Goal: Answer question/provide support

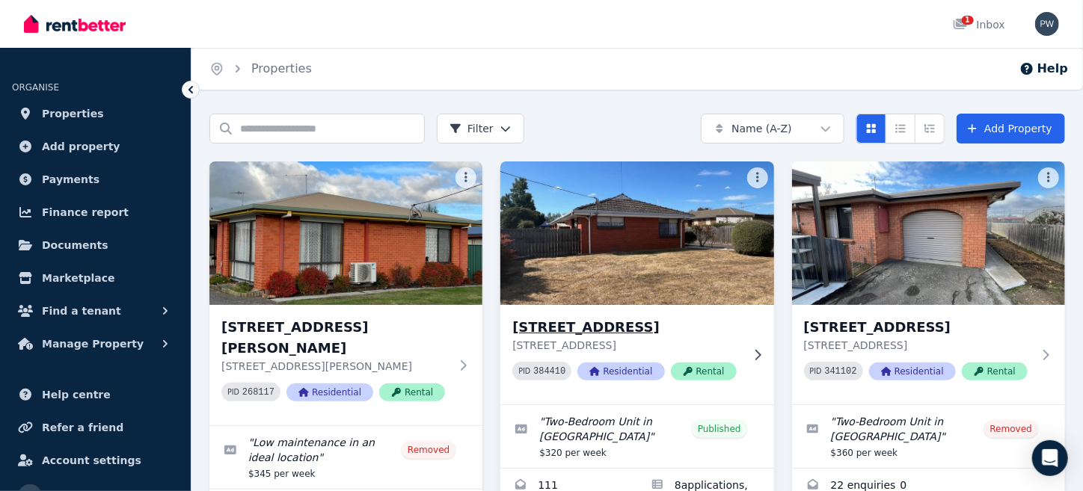
click at [631, 239] on img at bounding box center [637, 233] width 287 height 151
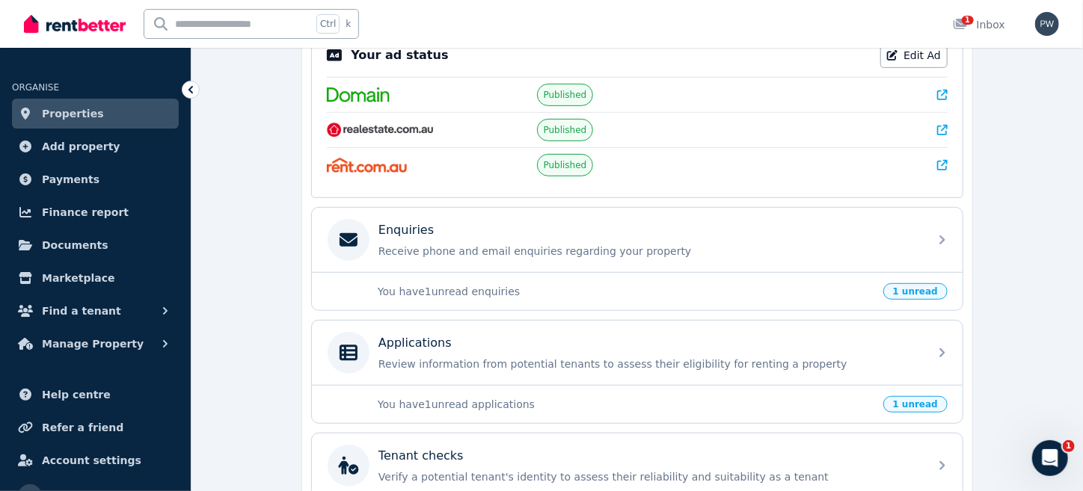
scroll to position [388, 0]
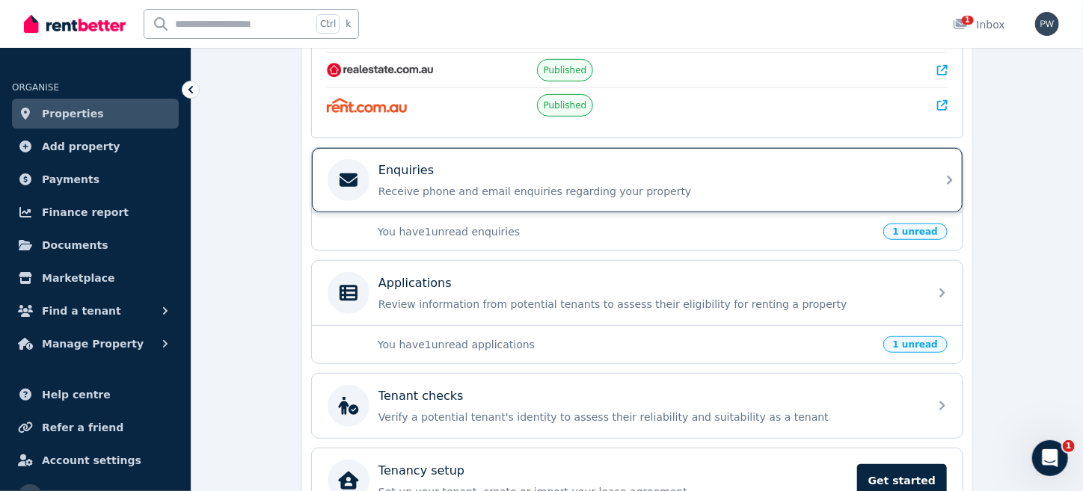
click at [386, 174] on p "Enquiries" at bounding box center [405, 171] width 55 height 18
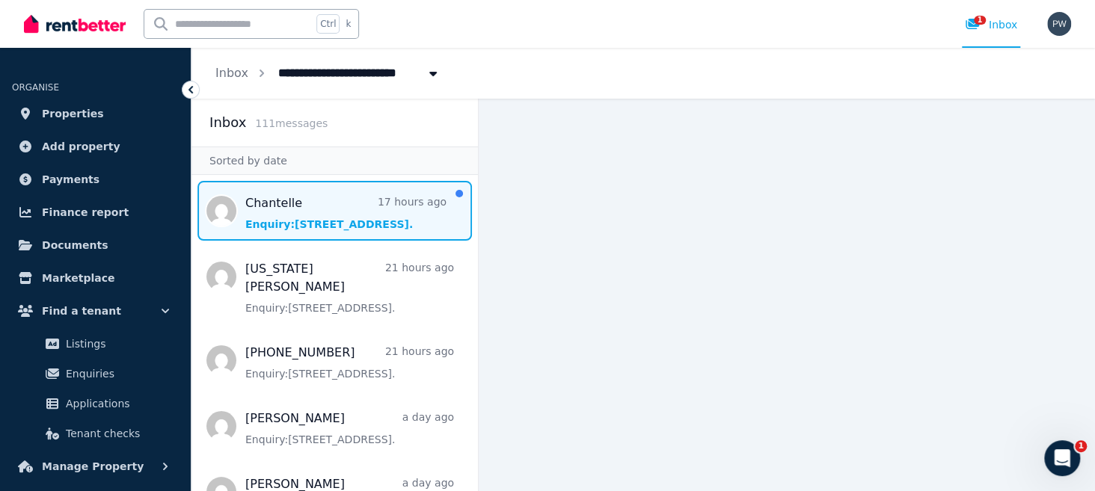
click at [257, 227] on span "Message list" at bounding box center [334, 211] width 286 height 60
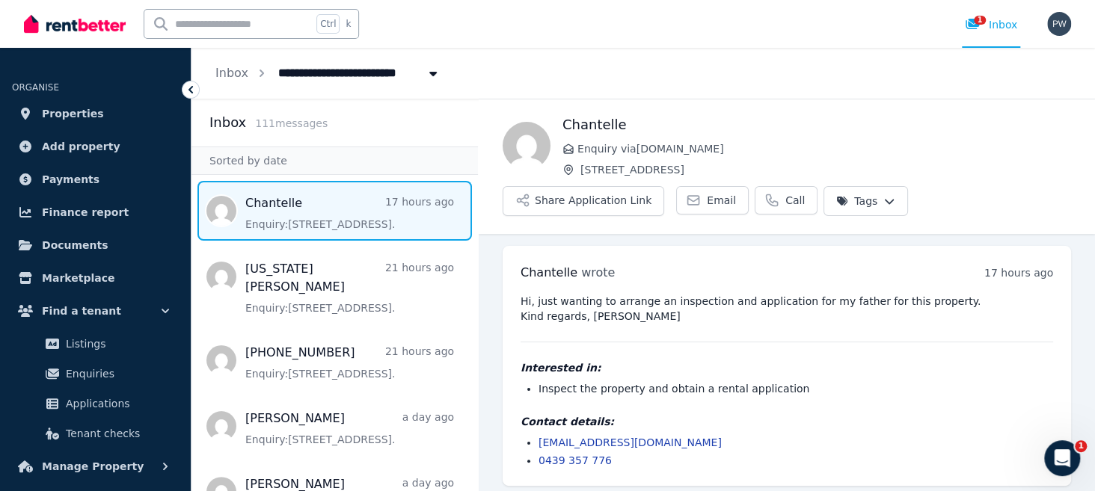
scroll to position [5, 0]
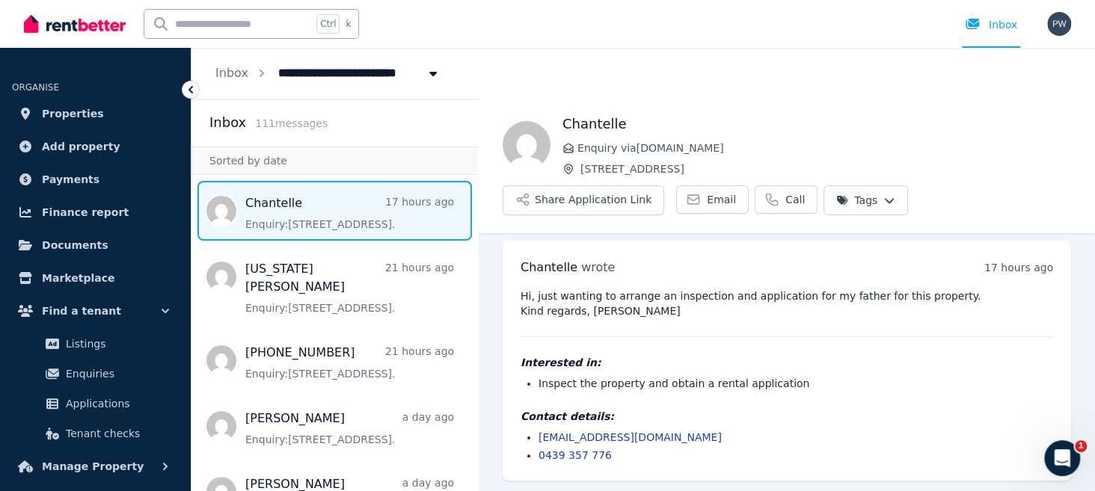
drag, startPoint x: 749, startPoint y: 440, endPoint x: 713, endPoint y: 440, distance: 35.2
click at [749, 440] on li "[EMAIL_ADDRESS][DOMAIN_NAME]" at bounding box center [795, 437] width 515 height 15
drag, startPoint x: 685, startPoint y: 435, endPoint x: 533, endPoint y: 435, distance: 151.8
click at [533, 435] on ul "[EMAIL_ADDRESS][DOMAIN_NAME] 0439 357 776" at bounding box center [787, 446] width 532 height 33
copy link "[EMAIL_ADDRESS][DOMAIN_NAME]"
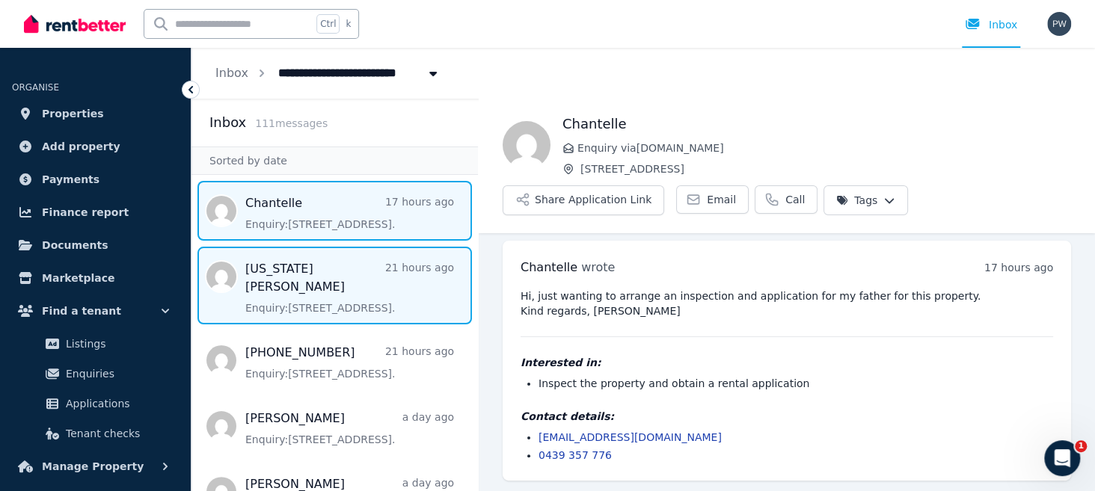
click at [263, 287] on span "Message list" at bounding box center [334, 286] width 286 height 78
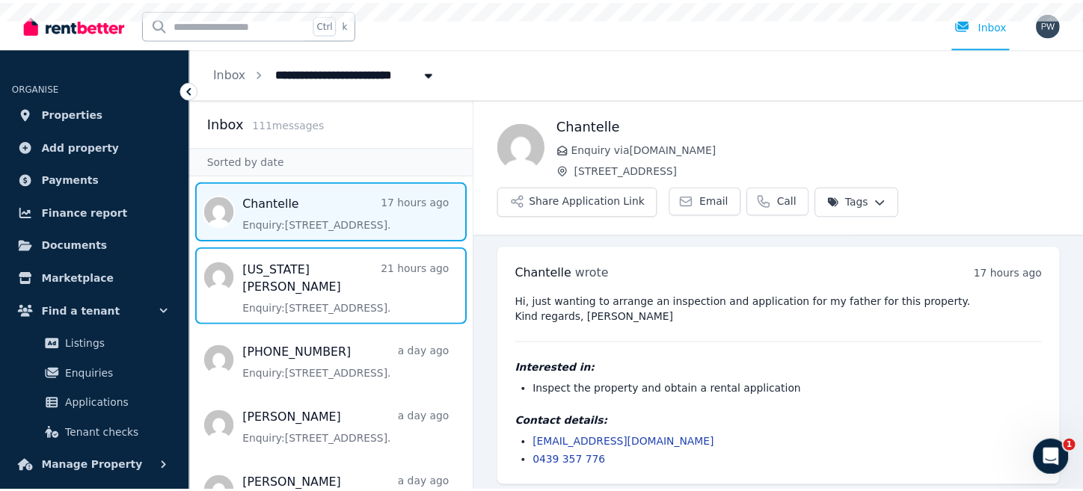
scroll to position [5, 0]
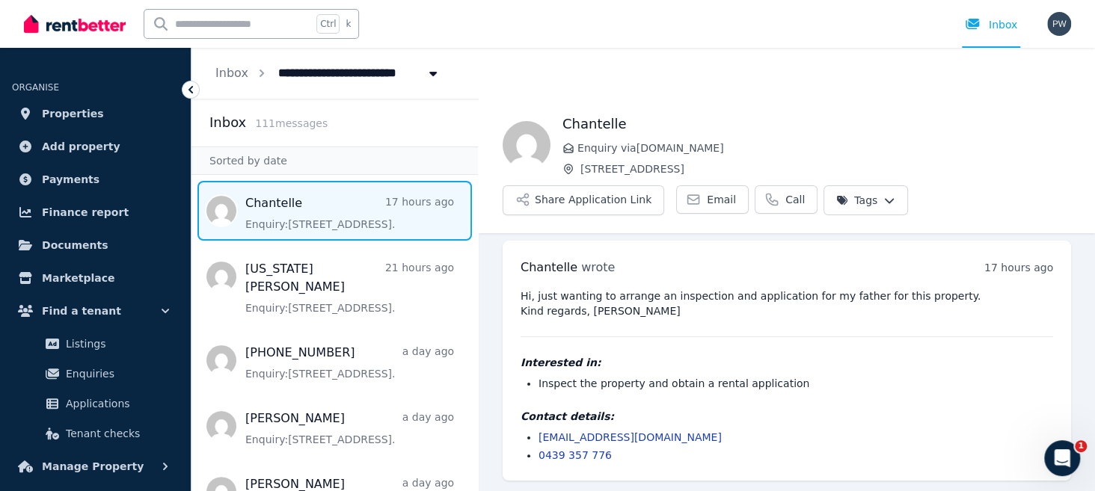
click at [786, 348] on div "Hi, just wanting to arrange an inspection and application for my father for thi…" at bounding box center [787, 376] width 532 height 174
click at [66, 244] on span "Documents" at bounding box center [75, 245] width 67 height 18
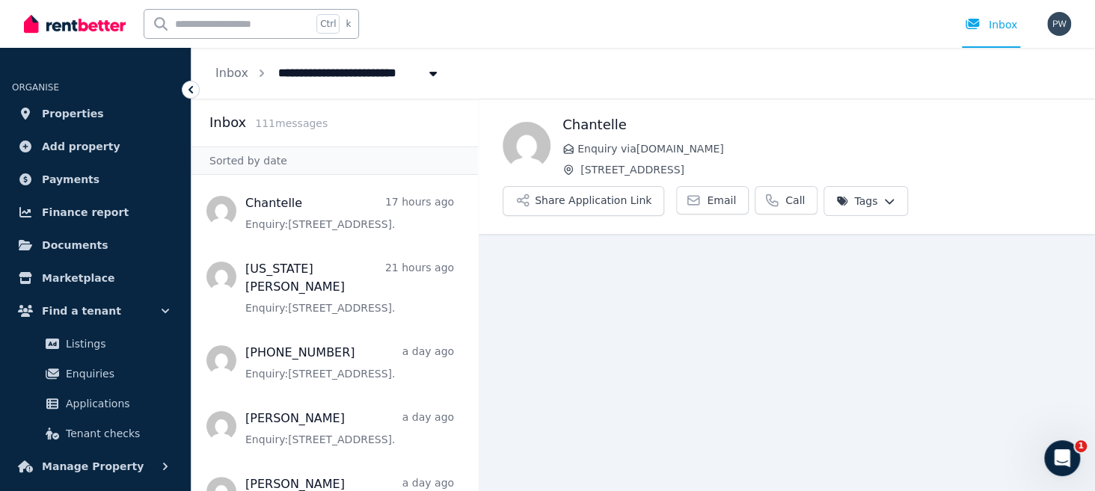
click at [188, 90] on icon at bounding box center [190, 89] width 4 height 7
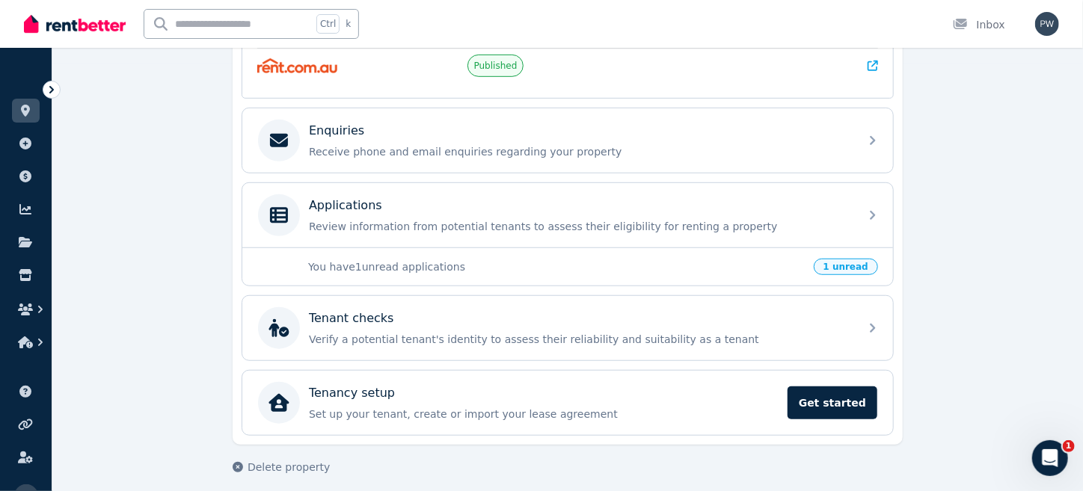
scroll to position [431, 0]
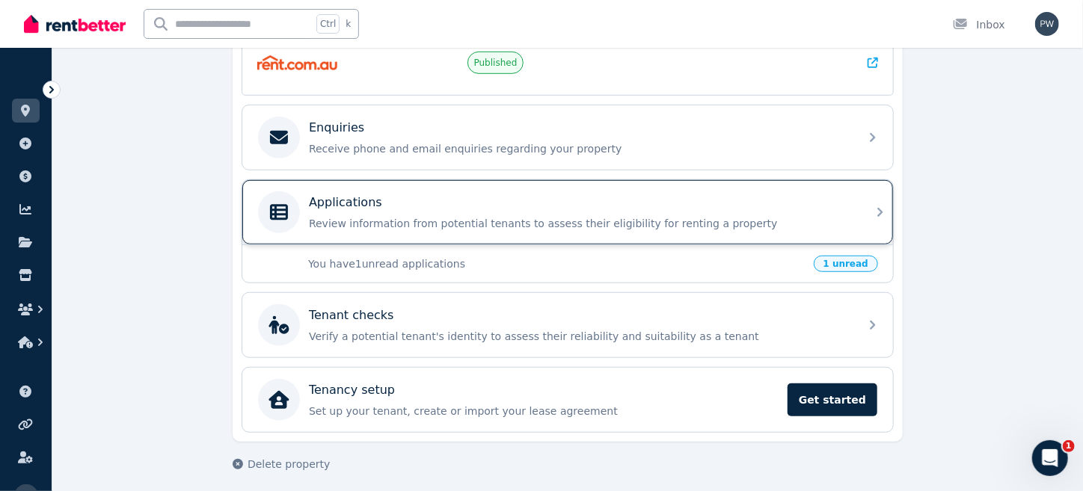
click at [341, 200] on p "Applications" at bounding box center [345, 203] width 73 height 18
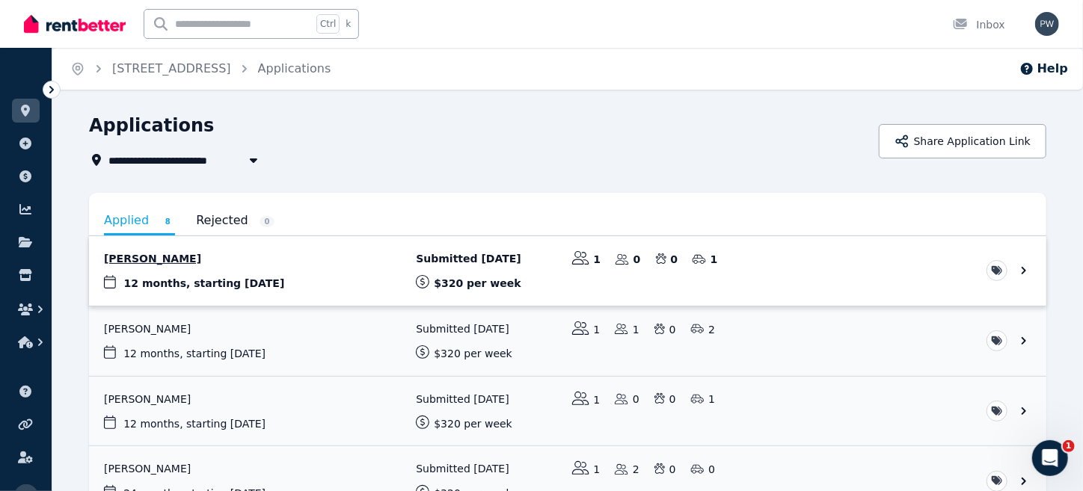
click at [136, 273] on link "View application: Murray Barrett" at bounding box center [567, 271] width 957 height 70
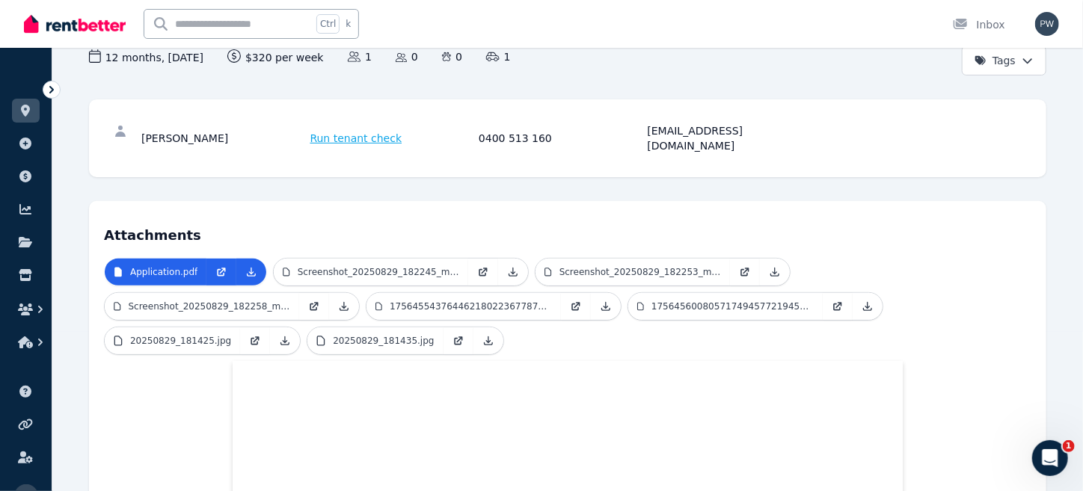
scroll to position [90, 0]
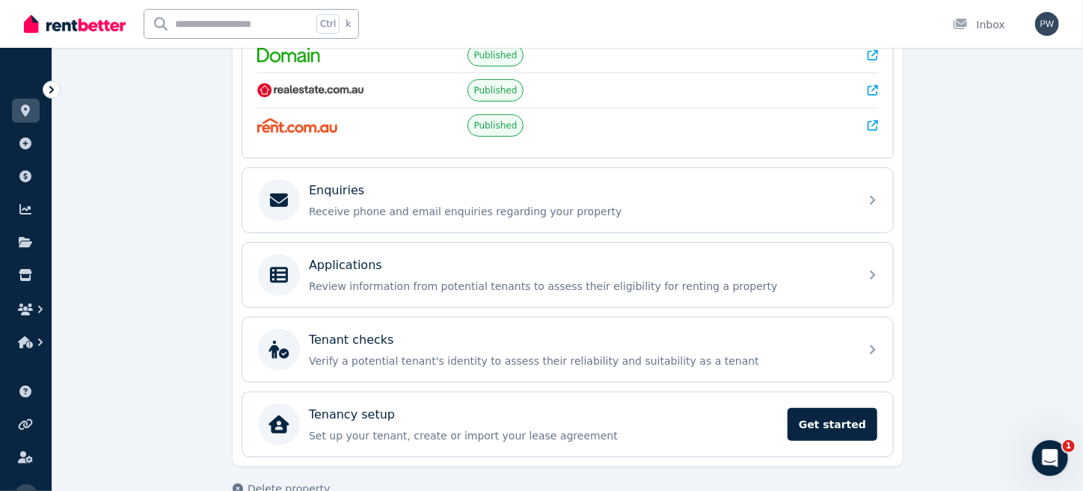
scroll to position [393, 0]
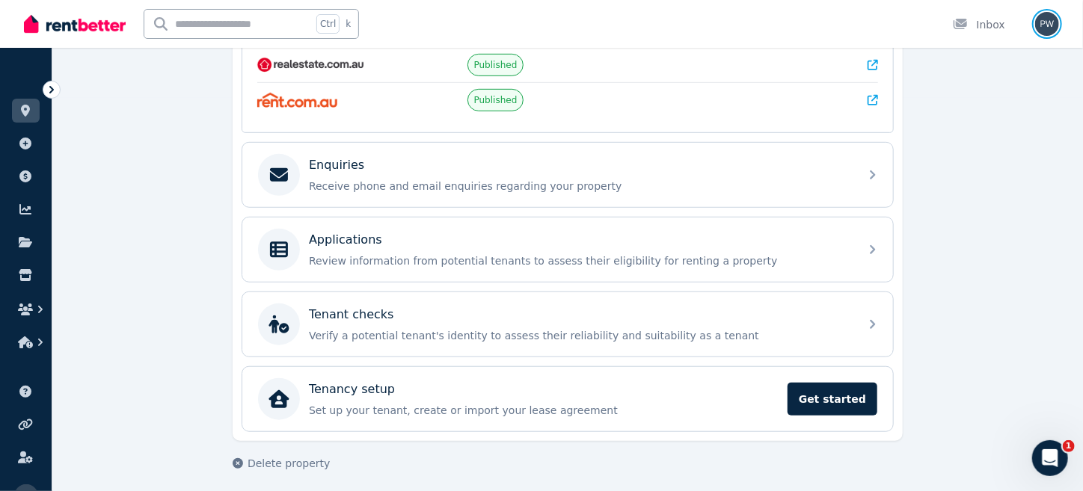
click at [1046, 22] on img "button" at bounding box center [1047, 24] width 24 height 24
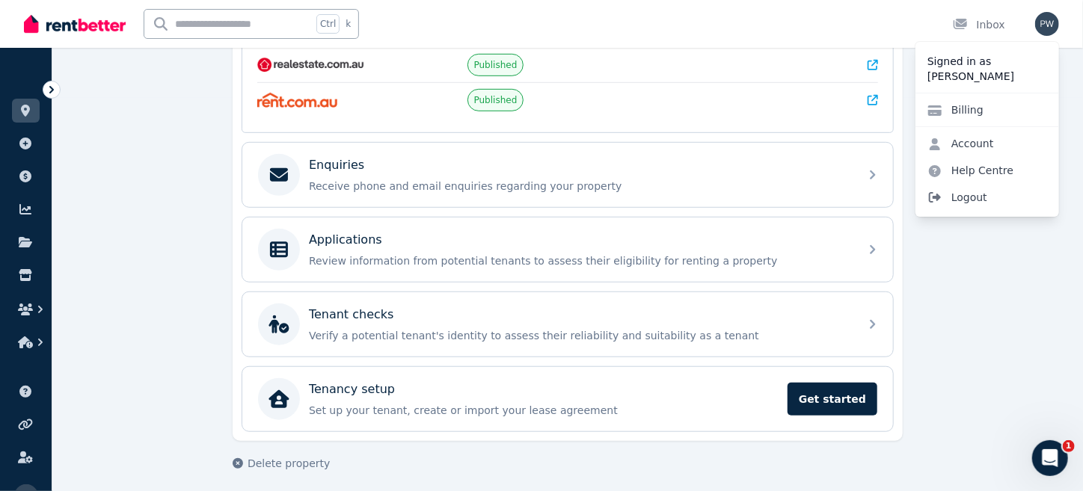
click at [958, 194] on span "Logout" at bounding box center [987, 197] width 144 height 27
